Goal: Find specific fact

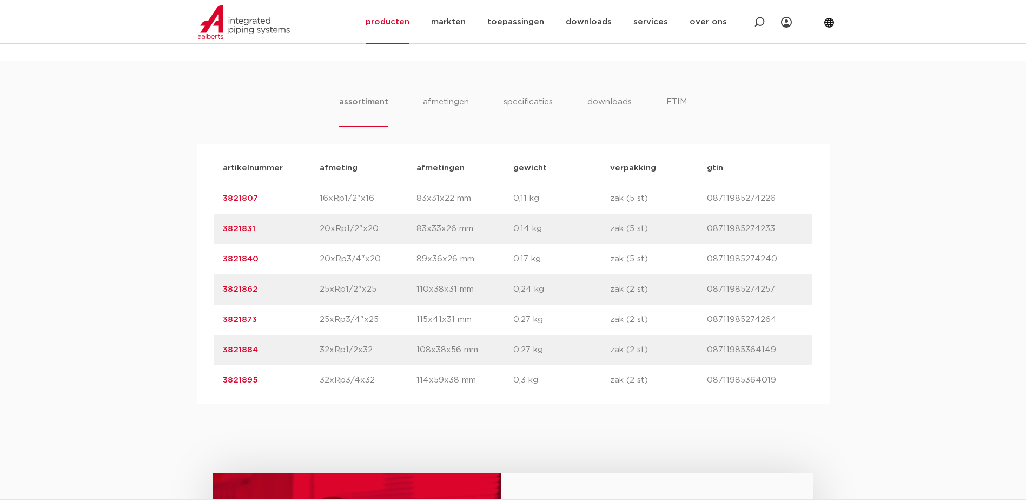
scroll to position [649, 0]
drag, startPoint x: 266, startPoint y: 192, endPoint x: 212, endPoint y: 191, distance: 54.1
click at [212, 191] on div "artikelnummer afmeting afmetingen gewicht verpakking gtin artikelnummer 3821807…" at bounding box center [513, 274] width 633 height 260
copy link "3821807"
